Goal: Navigation & Orientation: Find specific page/section

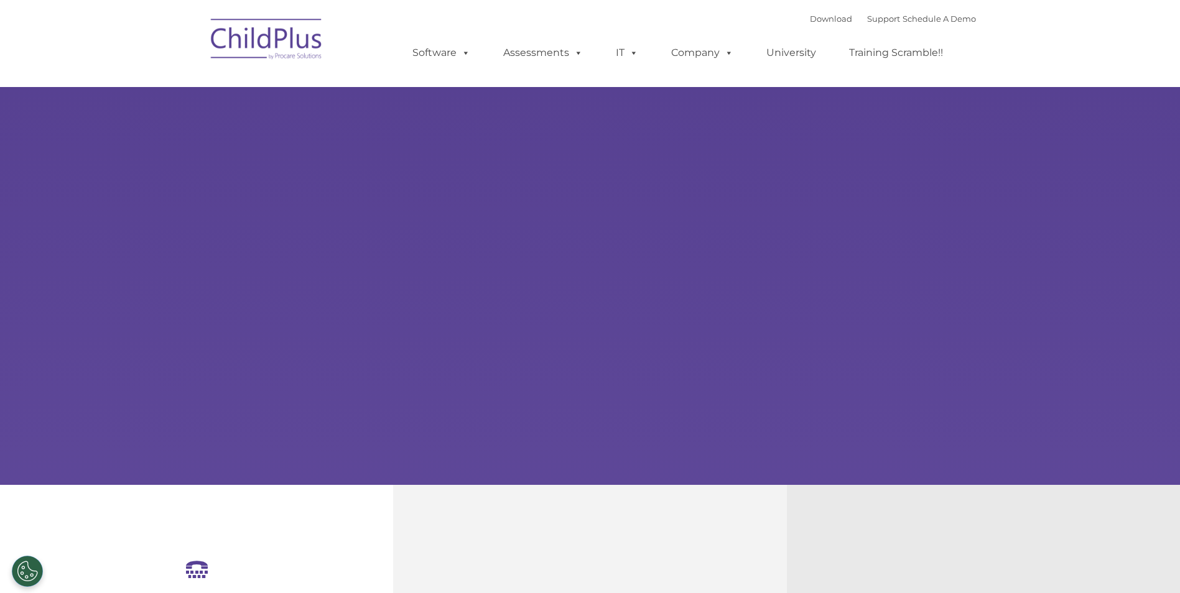
select select "MEDIUM"
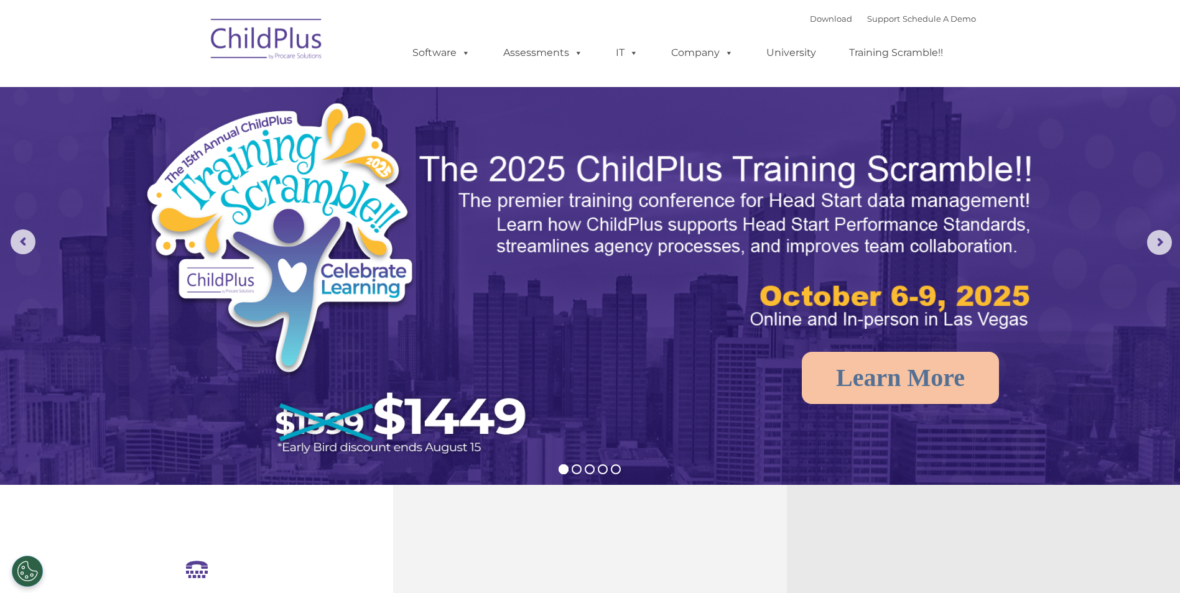
drag, startPoint x: 1179, startPoint y: 1, endPoint x: 785, endPoint y: 73, distance: 400.3
click at [785, 73] on ul "Software ChildPlus: The original and most widely-used Head Start data managemen…" at bounding box center [681, 53] width 588 height 50
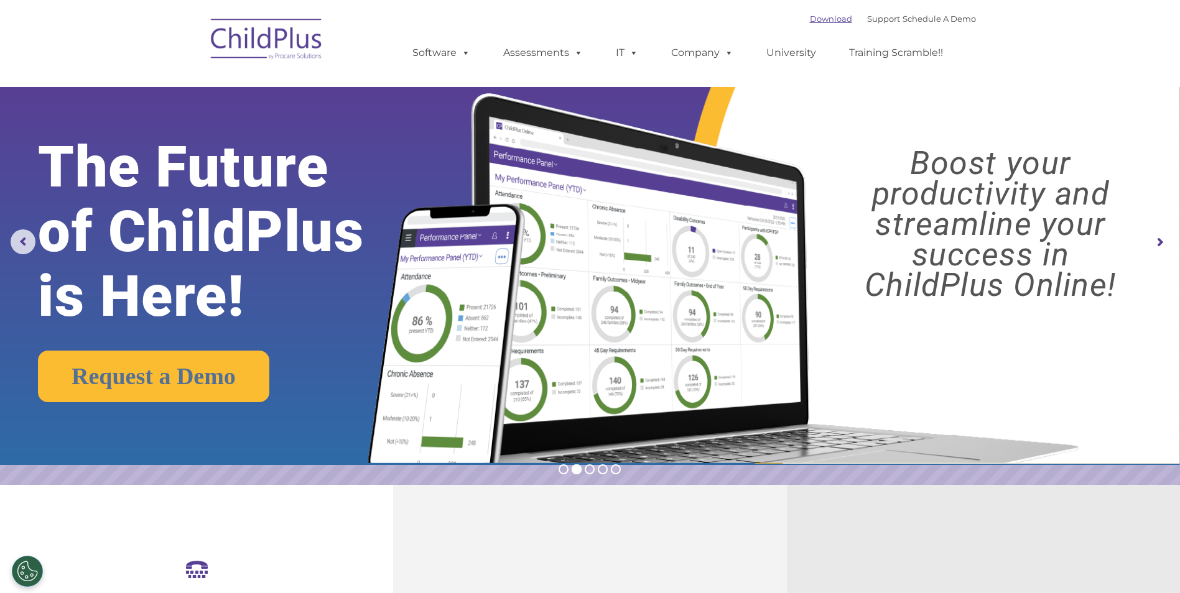
click at [810, 18] on link "Download" at bounding box center [831, 19] width 42 height 10
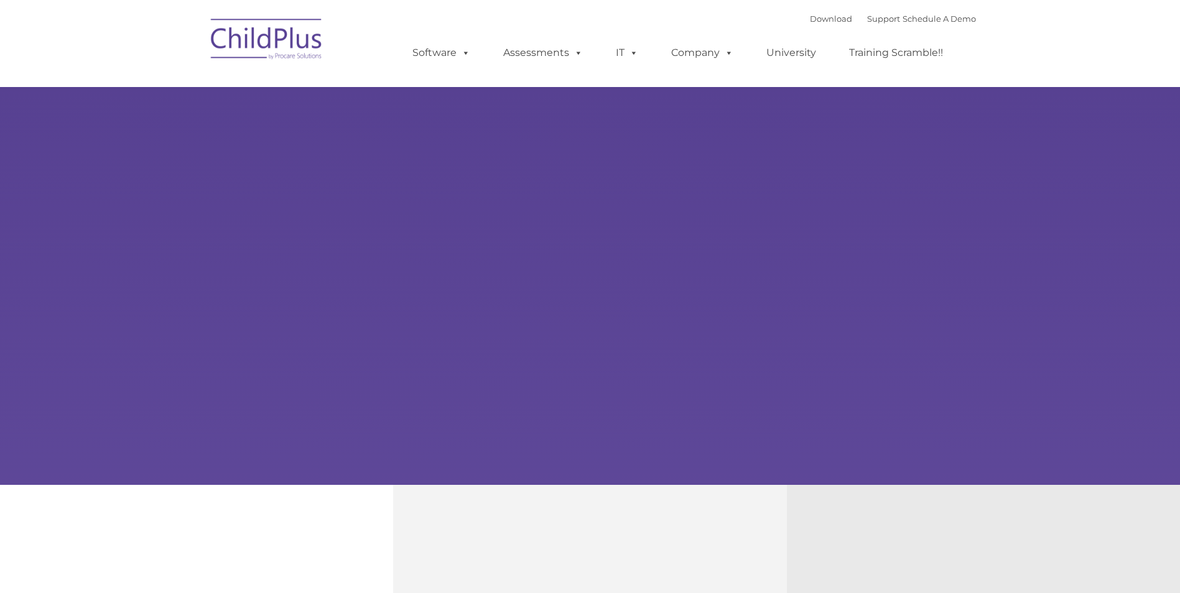
type input ""
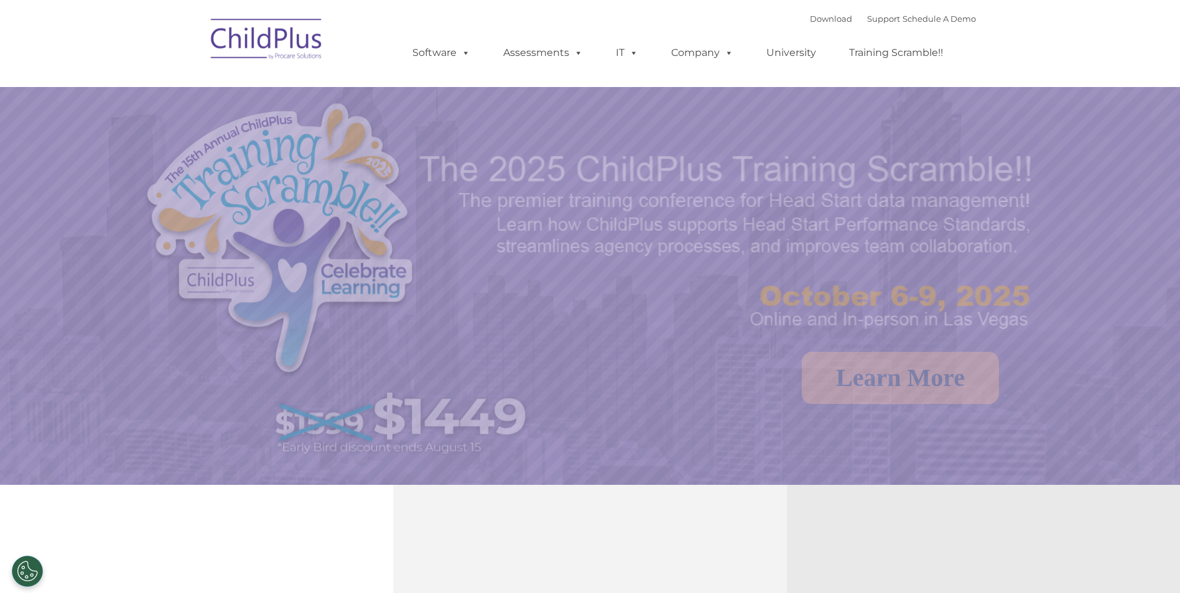
select select "MEDIUM"
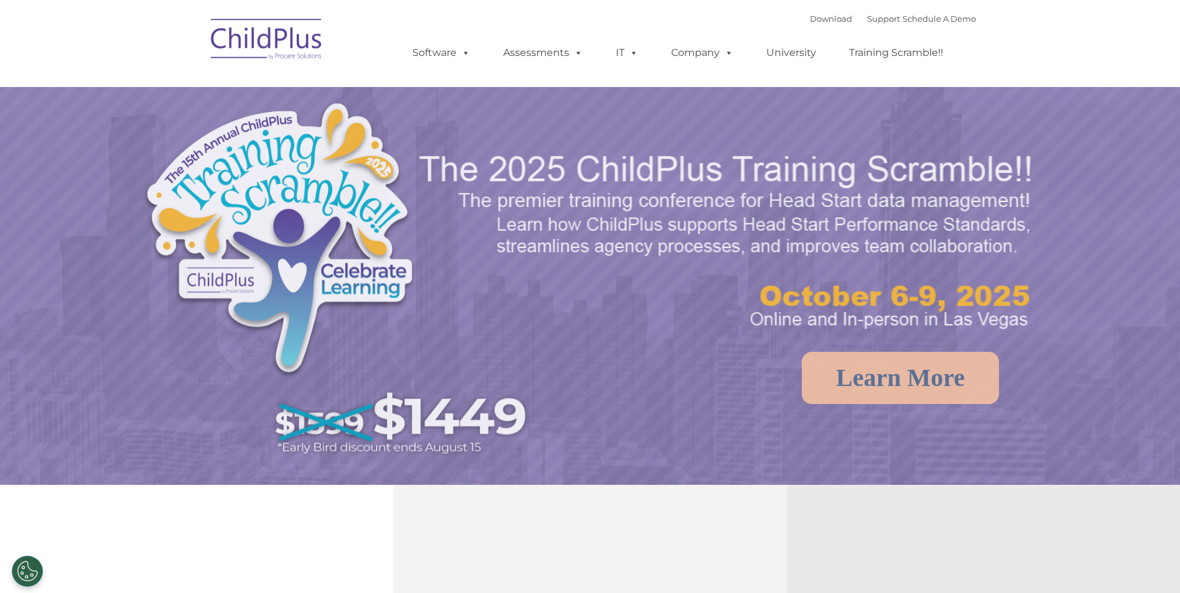
select select "MEDIUM"
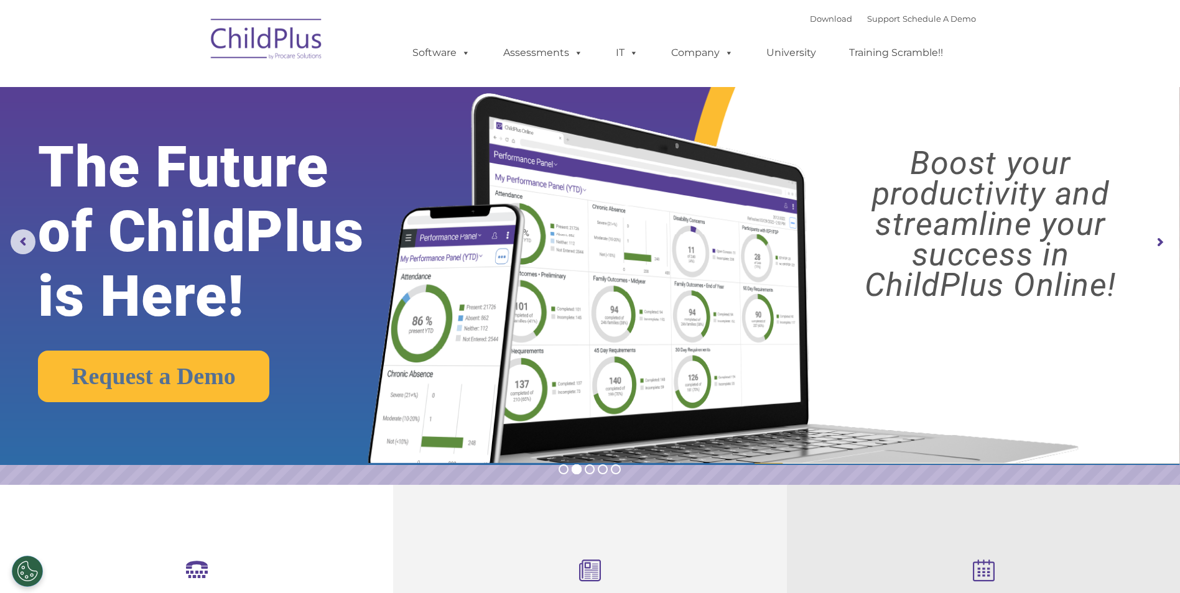
click at [1154, 243] on rs-arrow at bounding box center [1159, 242] width 25 height 25
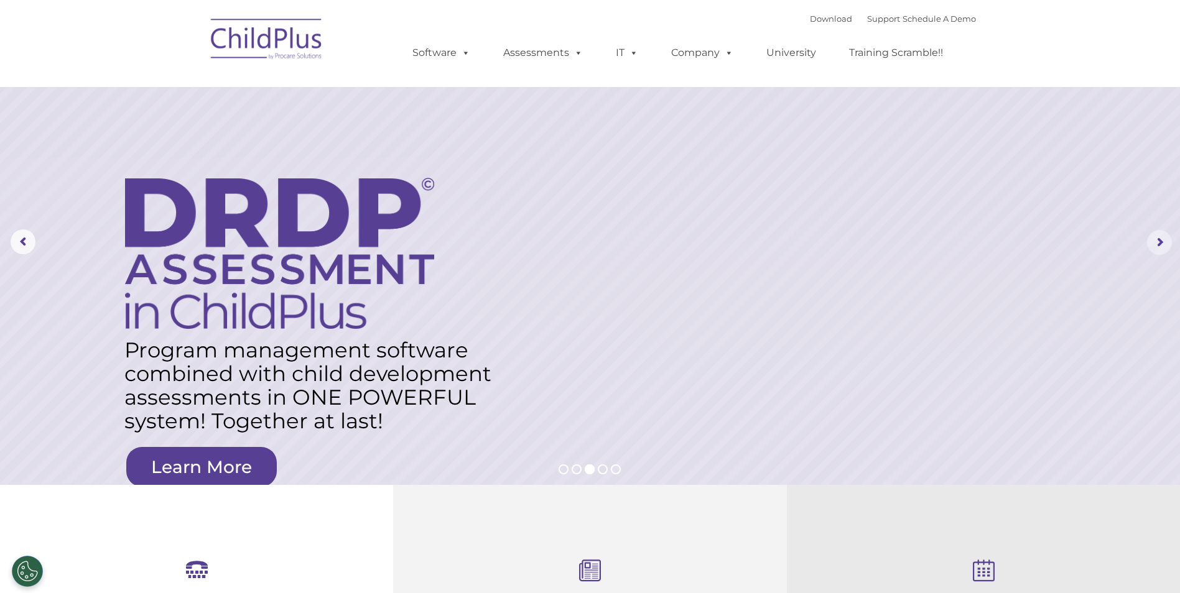
click at [1154, 243] on rs-arrow at bounding box center [1159, 242] width 25 height 25
